Goal: Transaction & Acquisition: Purchase product/service

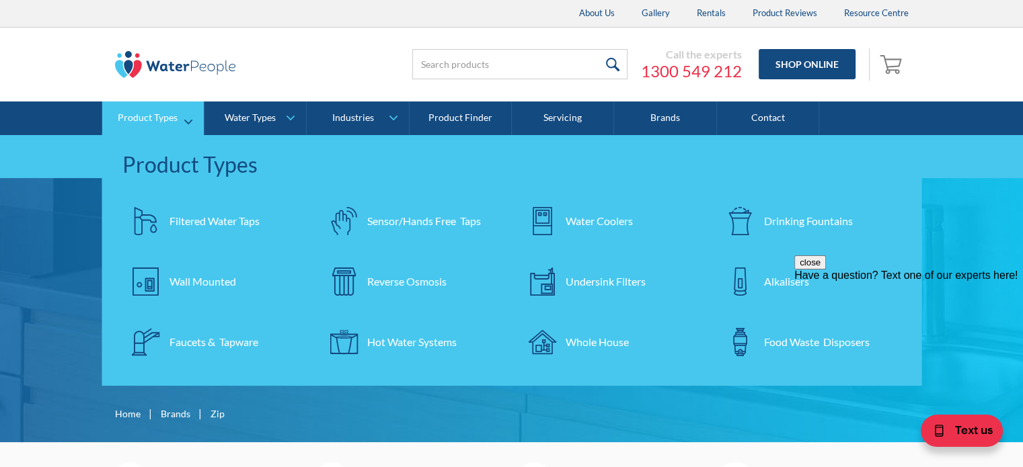
click at [439, 221] on div "Sensor/Hands Free Taps" at bounding box center [424, 221] width 114 height 16
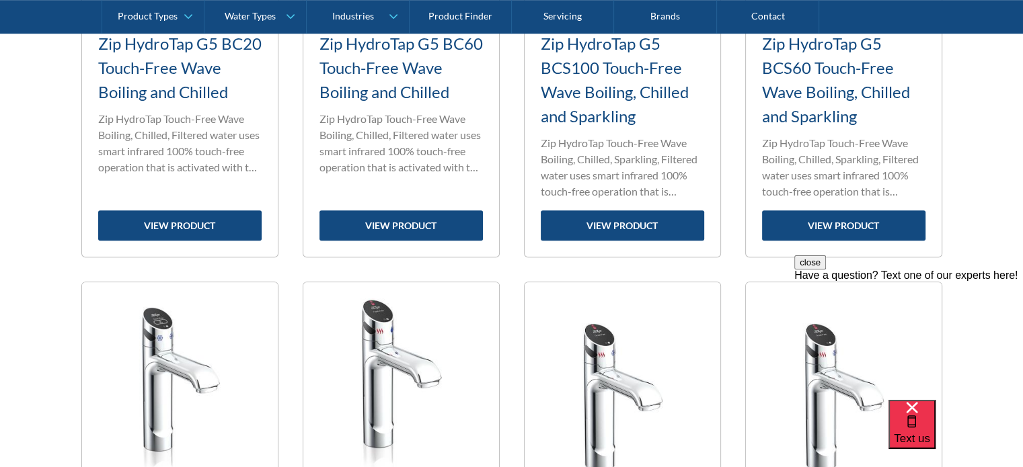
scroll to position [874, 0]
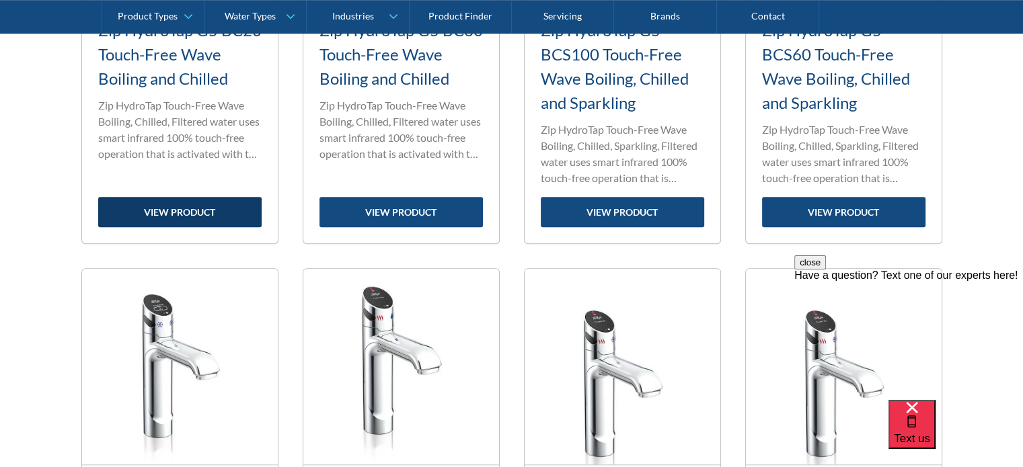
click at [179, 209] on link "view product" at bounding box center [179, 212] width 163 height 30
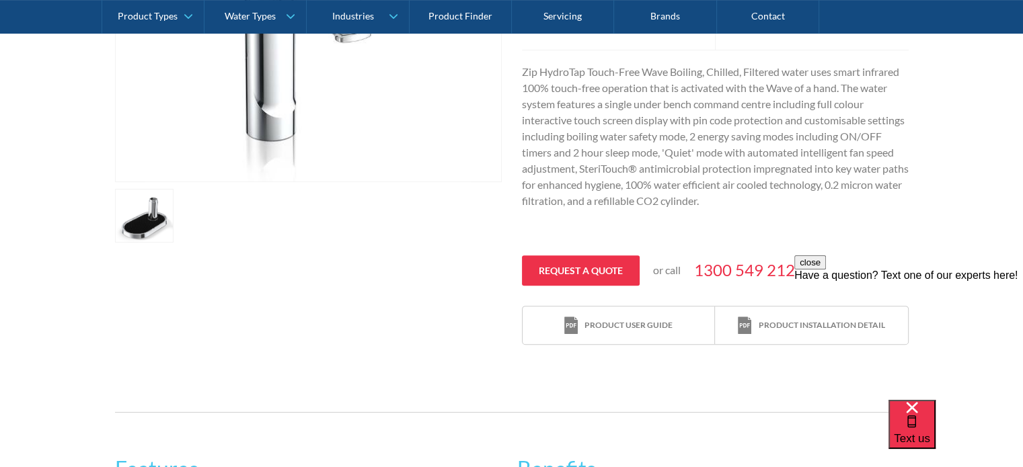
scroll to position [471, 0]
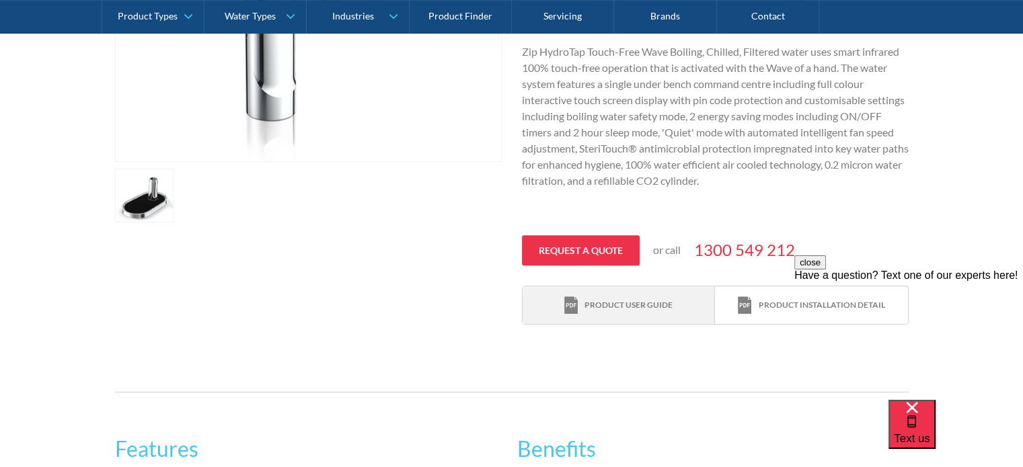
click at [642, 303] on div "Product user guide" at bounding box center [629, 305] width 88 height 12
